Goal: Task Accomplishment & Management: Manage account settings

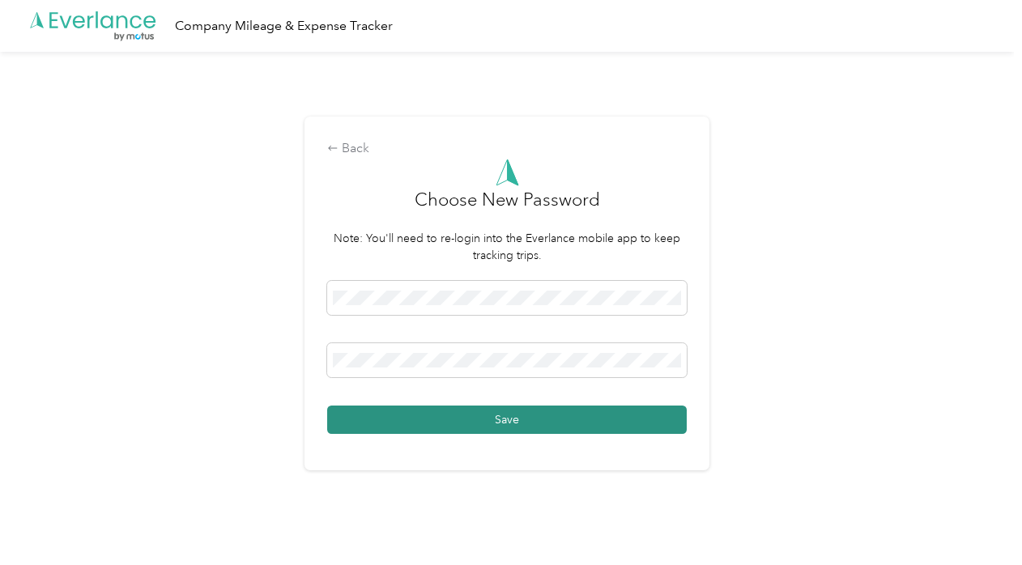
click at [645, 419] on button "Save" at bounding box center [506, 420] width 359 height 28
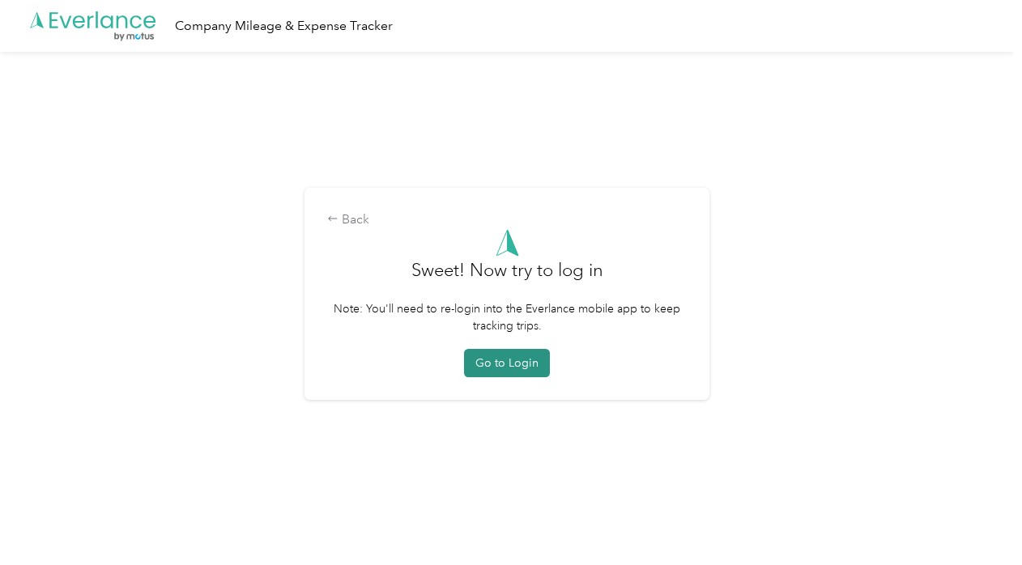
click at [528, 367] on button "Go to Login" at bounding box center [507, 363] width 86 height 28
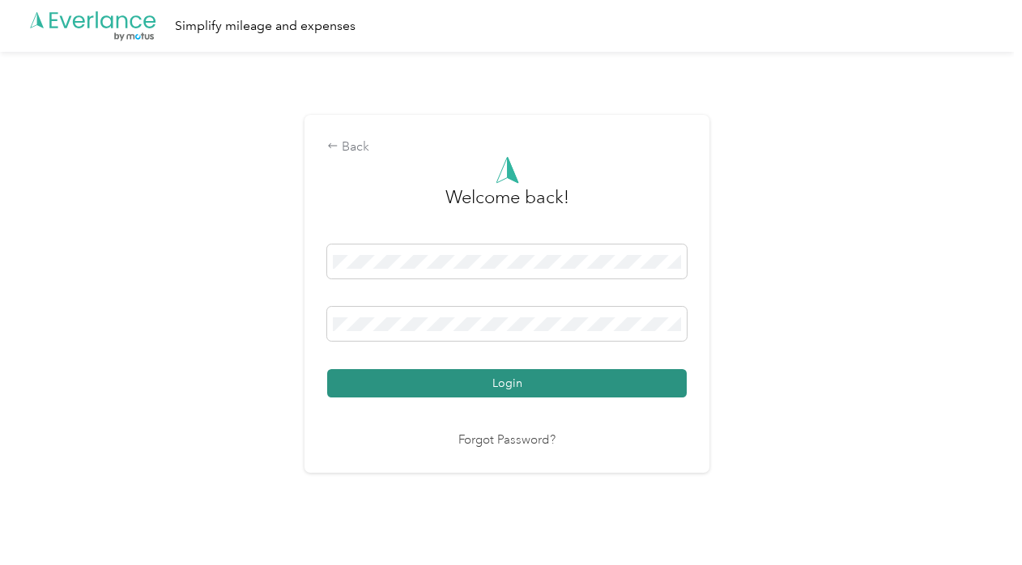
click at [651, 385] on button "Login" at bounding box center [506, 383] width 359 height 28
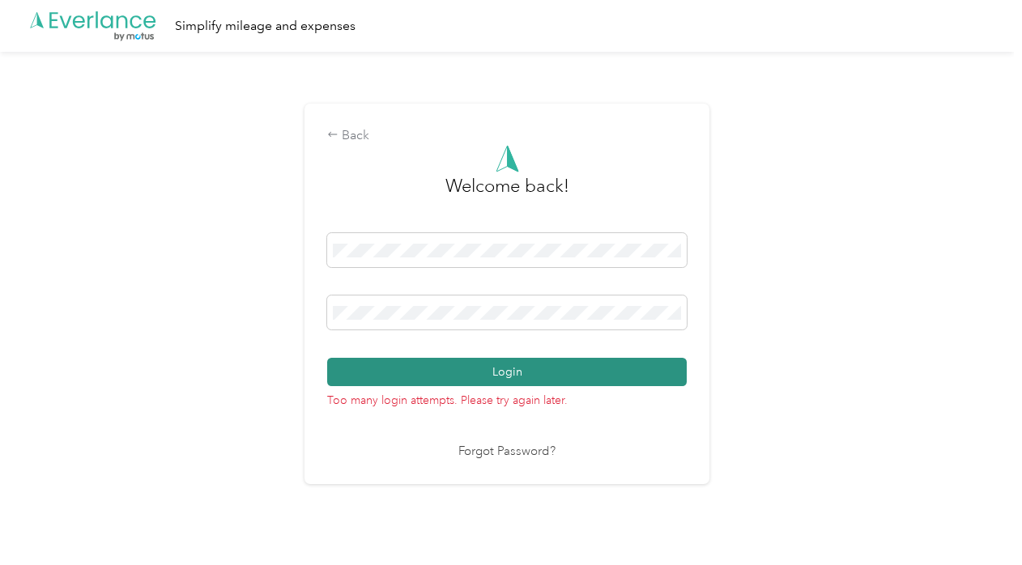
click at [525, 372] on button "Login" at bounding box center [506, 372] width 359 height 28
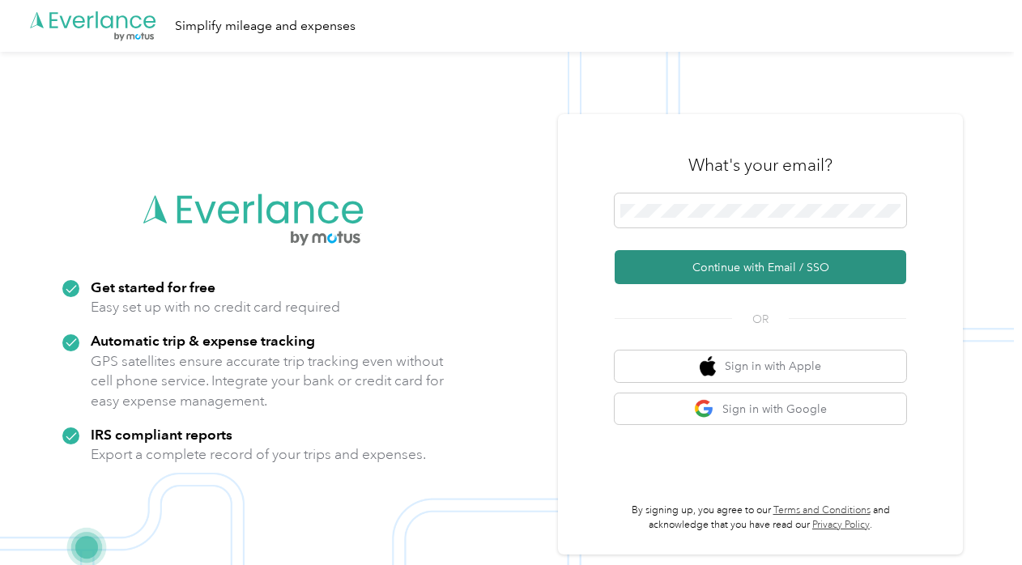
click at [748, 266] on button "Continue with Email / SSO" at bounding box center [759, 267] width 291 height 34
click at [763, 267] on button "Continue with Email / SSO" at bounding box center [759, 267] width 291 height 34
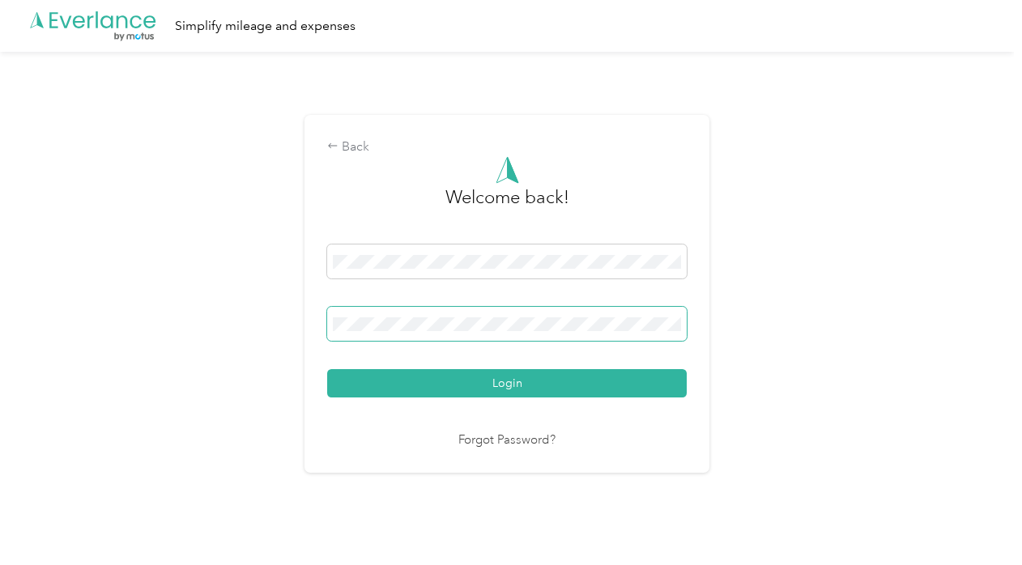
click at [327, 369] on button "Login" at bounding box center [506, 383] width 359 height 28
